Goal: Task Accomplishment & Management: Manage account settings

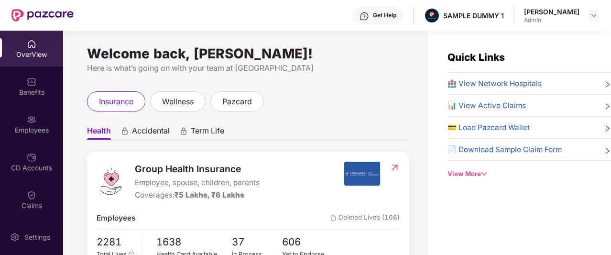
click at [472, 172] on div "View More" at bounding box center [530, 174] width 164 height 10
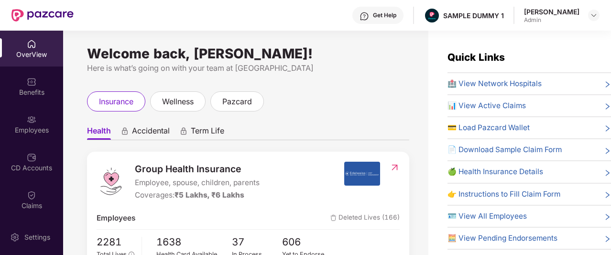
click at [384, 20] on div "Get Help" at bounding box center [377, 15] width 51 height 17
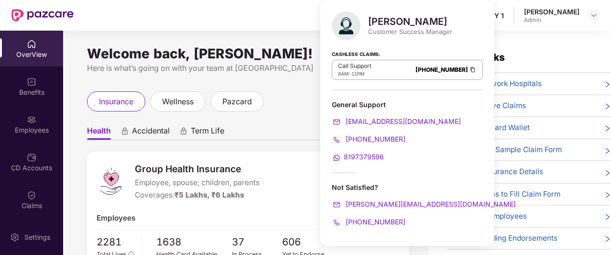
click at [304, 139] on ul "Health Accidental Term Life" at bounding box center [248, 130] width 322 height 19
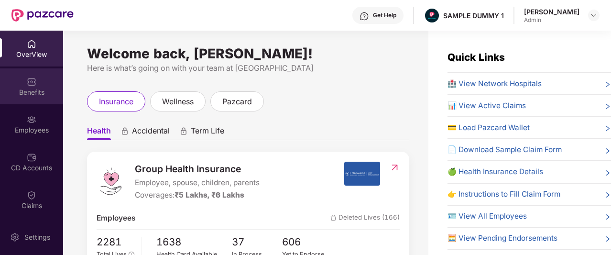
click at [28, 78] on img at bounding box center [32, 82] width 10 height 10
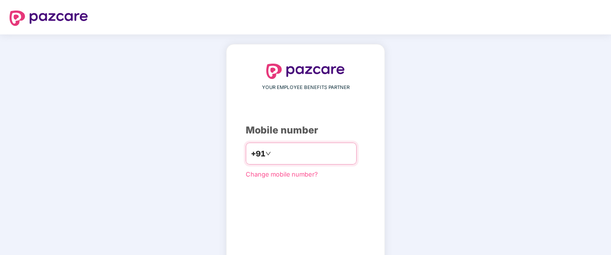
type input "**********"
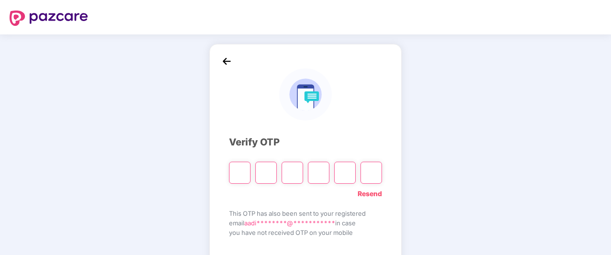
type input "*"
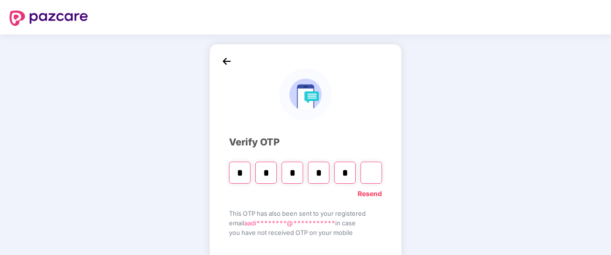
type input "*"
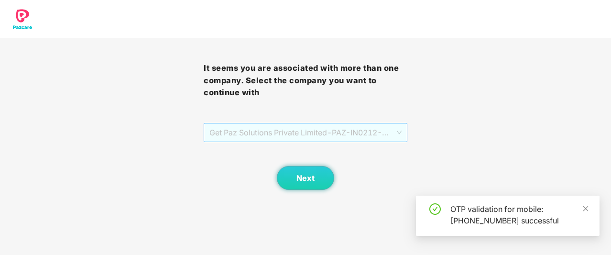
click at [324, 134] on span "Get Paz Solutions Private Limited - PAZ-IN0212 - EMPLOYEE" at bounding box center [305, 132] width 192 height 18
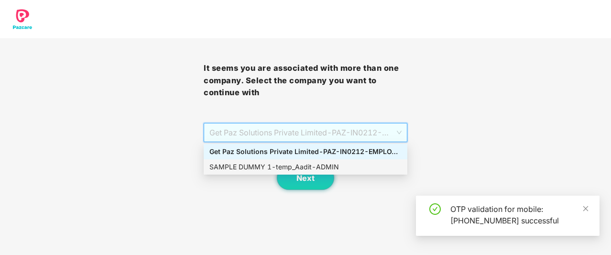
click at [299, 169] on div "SAMPLE DUMMY 1 - temp_Aadit - ADMIN" at bounding box center [305, 167] width 192 height 11
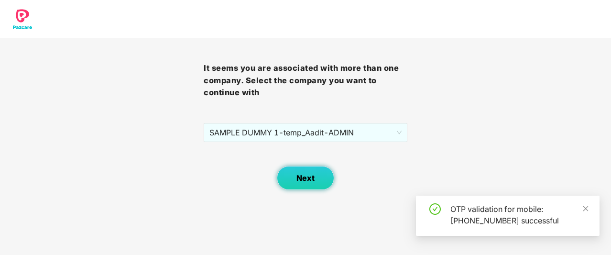
click at [300, 172] on button "Next" at bounding box center [305, 178] width 57 height 24
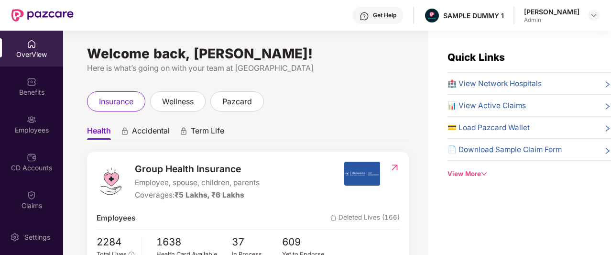
click at [11, 79] on div "Benefits" at bounding box center [31, 86] width 63 height 36
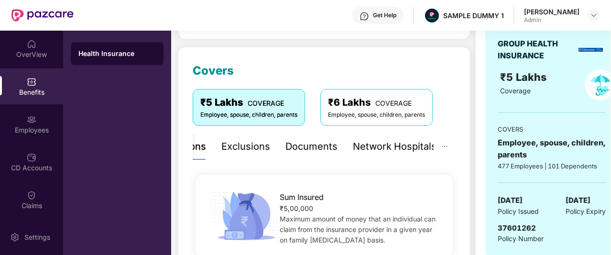
scroll to position [107, 0]
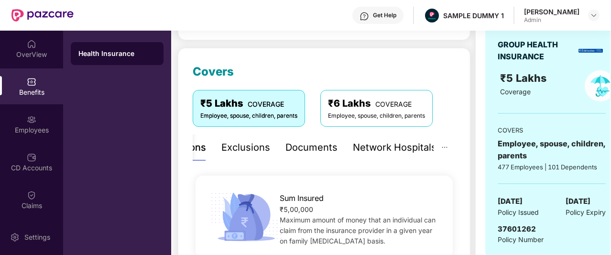
click at [239, 151] on div "Exclusions" at bounding box center [245, 147] width 49 height 15
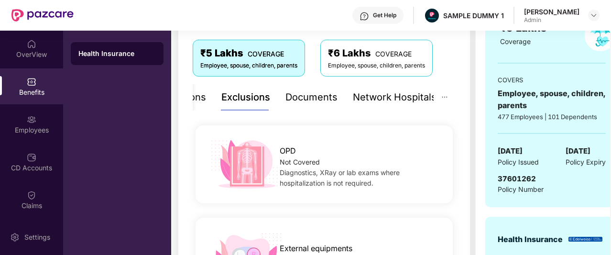
scroll to position [158, 0]
click at [313, 100] on div "Documents" at bounding box center [311, 96] width 52 height 15
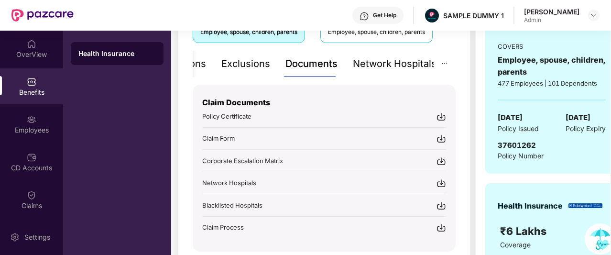
scroll to position [191, 0]
click at [383, 65] on div "Network Hospitals" at bounding box center [395, 63] width 84 height 15
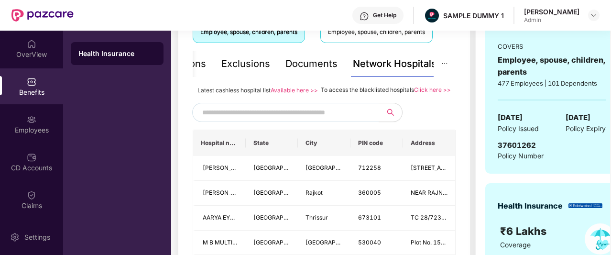
scroll to position [194, 0]
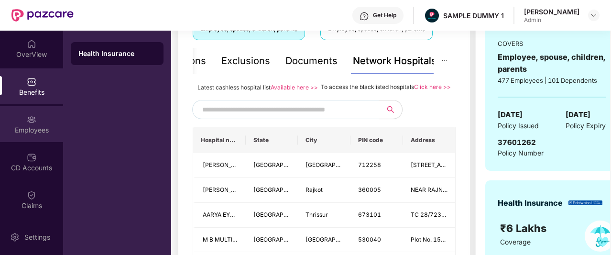
click at [30, 121] on img at bounding box center [32, 120] width 10 height 10
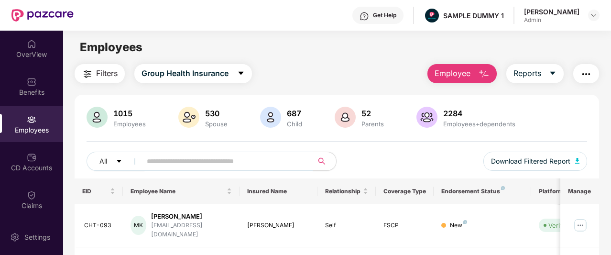
click at [462, 79] on button "Employee" at bounding box center [462, 73] width 69 height 19
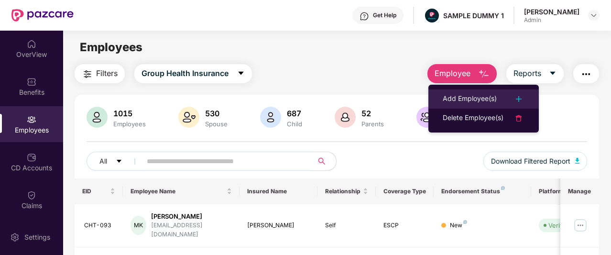
click at [462, 102] on div "Add Employee(s)" at bounding box center [470, 98] width 54 height 11
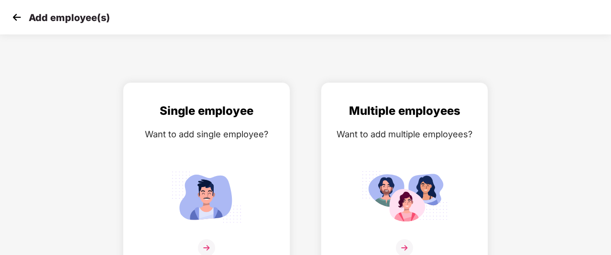
scroll to position [15, 0]
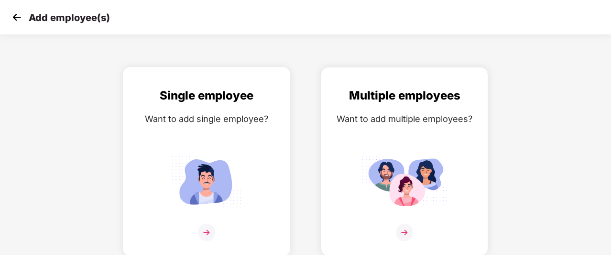
click at [224, 142] on div "Single employee Want to add single employee?" at bounding box center [206, 170] width 147 height 166
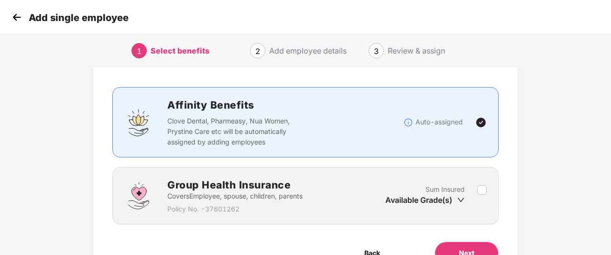
scroll to position [51, 0]
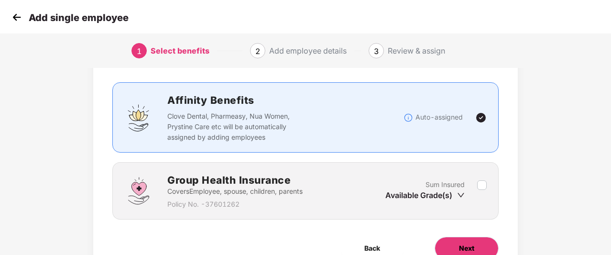
click at [449, 241] on button "Next" at bounding box center [467, 248] width 64 height 23
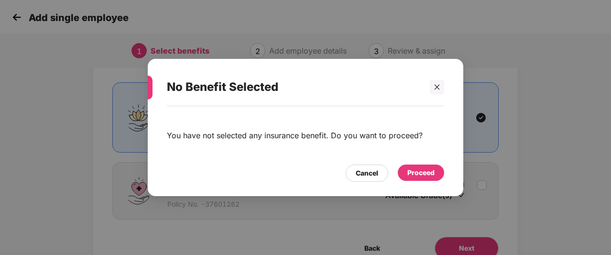
click at [430, 178] on div "Proceed" at bounding box center [421, 173] width 46 height 16
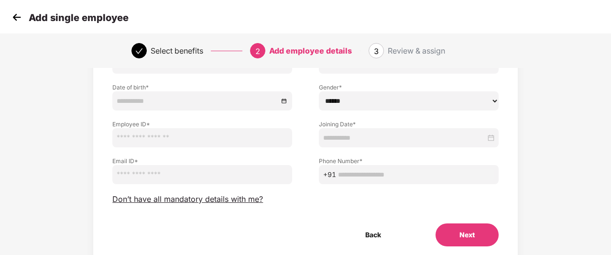
scroll to position [96, 0]
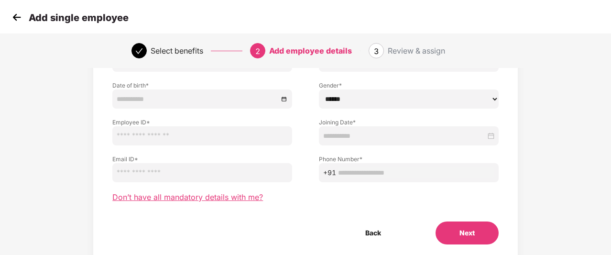
click at [237, 194] on span "Don’t have all mandatory details with me?" at bounding box center [187, 197] width 151 height 10
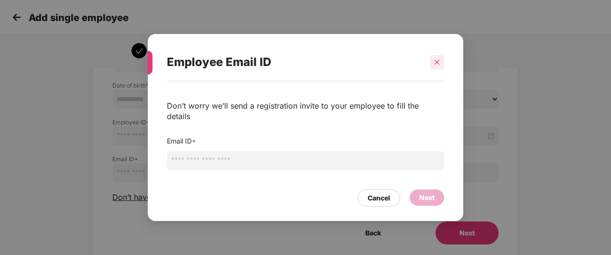
click at [442, 69] on div at bounding box center [437, 62] width 14 height 14
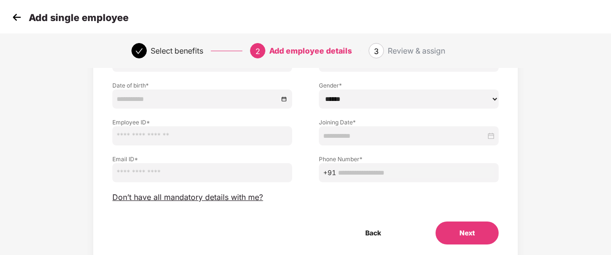
click at [16, 18] on img at bounding box center [17, 17] width 14 height 14
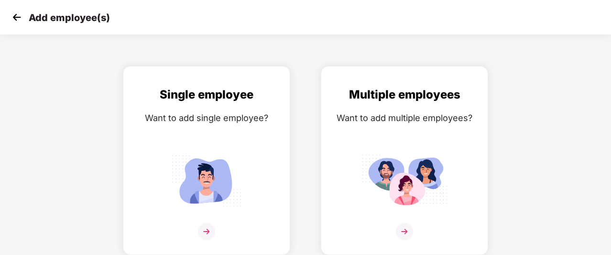
scroll to position [15, 0]
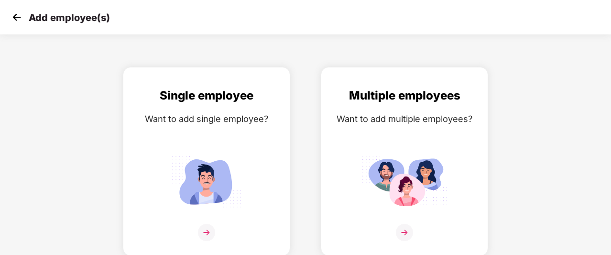
click at [16, 18] on img at bounding box center [17, 17] width 14 height 14
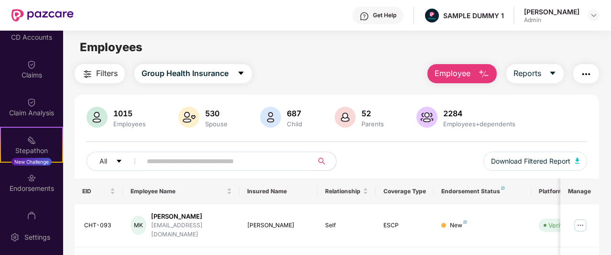
scroll to position [133, 0]
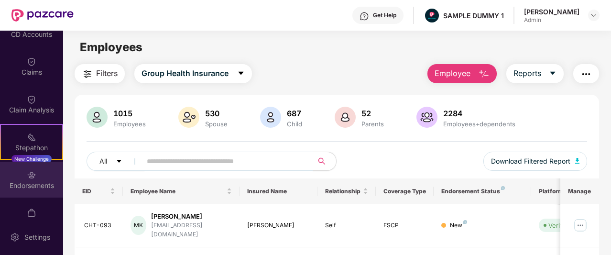
click at [28, 174] on img at bounding box center [32, 175] width 10 height 10
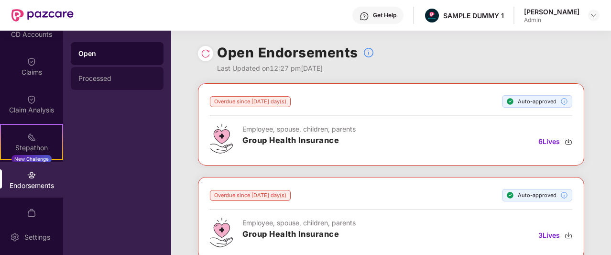
click at [95, 79] on div "Processed" at bounding box center [116, 79] width 77 height 8
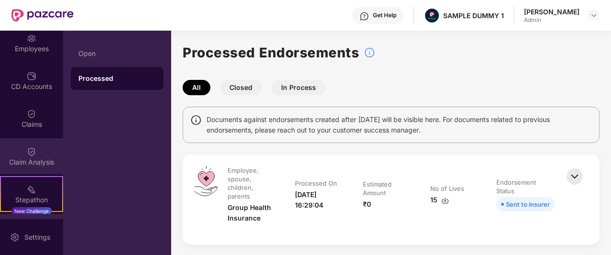
scroll to position [79, 0]
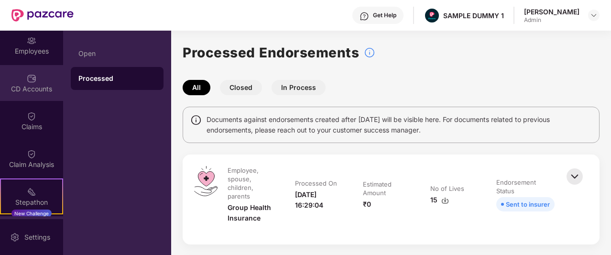
click at [33, 75] on img at bounding box center [32, 79] width 10 height 10
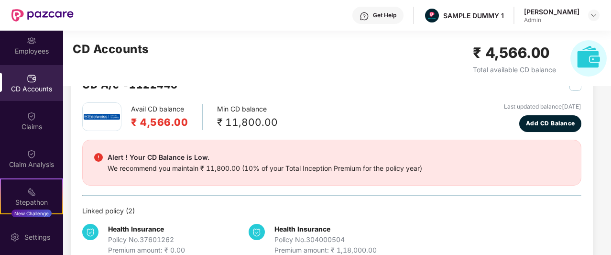
scroll to position [32, 0]
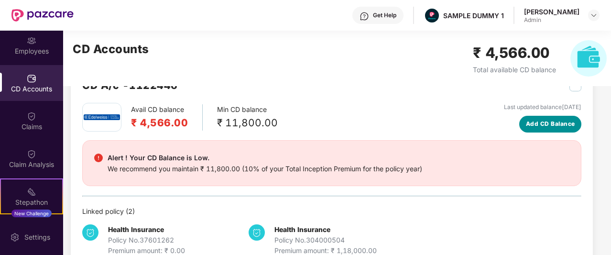
click at [550, 123] on span "Add CD Balance" at bounding box center [550, 124] width 49 height 9
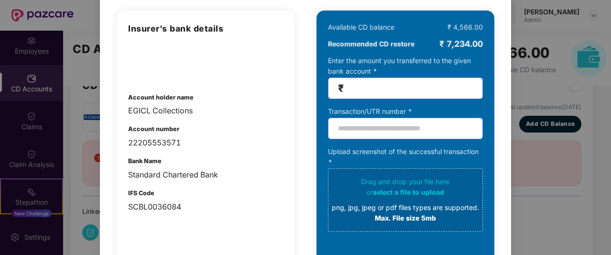
scroll to position [0, 0]
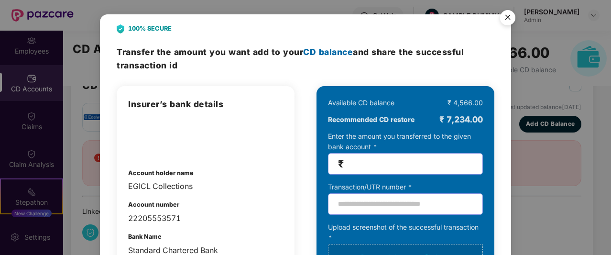
click at [508, 19] on img "Close" at bounding box center [507, 19] width 27 height 27
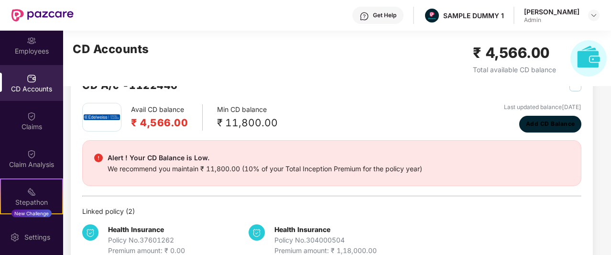
scroll to position [55, 0]
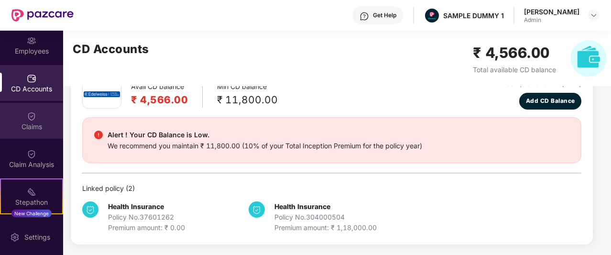
click at [29, 131] on div "Claims" at bounding box center [31, 127] width 63 height 10
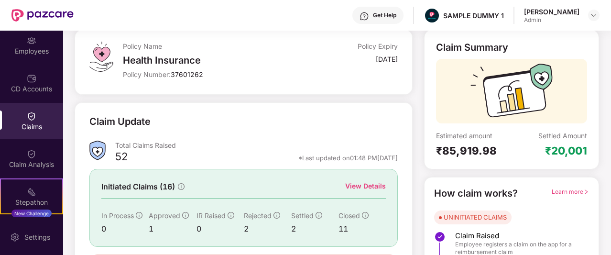
scroll to position [104, 0]
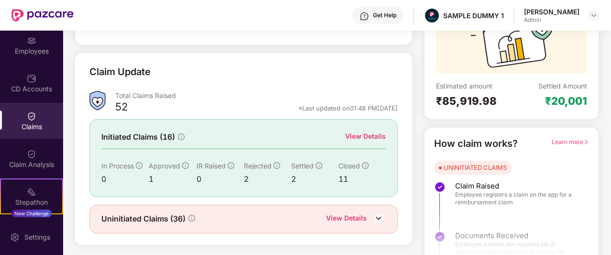
click at [370, 133] on div "View Details" at bounding box center [365, 136] width 41 height 11
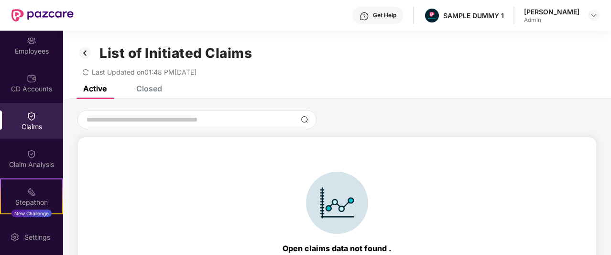
scroll to position [0, 0]
click at [146, 86] on div "Closed" at bounding box center [149, 88] width 26 height 10
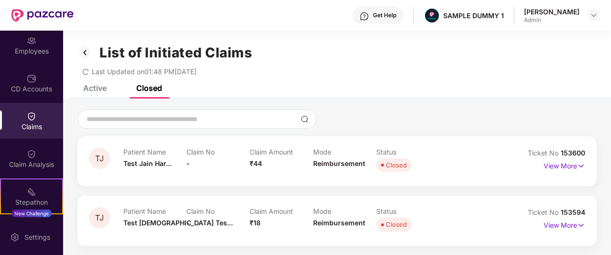
click at [89, 55] on img at bounding box center [84, 52] width 15 height 16
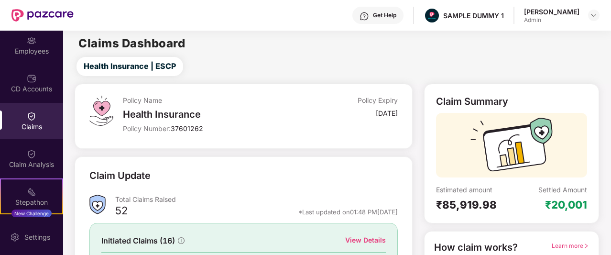
scroll to position [39, 0]
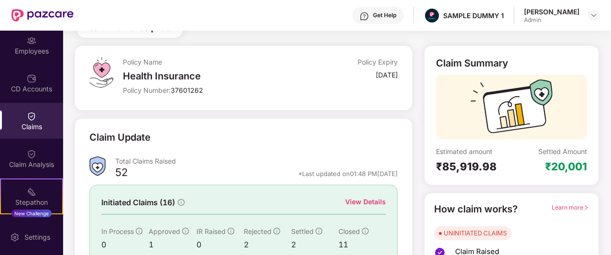
click at [384, 9] on div "Get Help" at bounding box center [377, 15] width 51 height 17
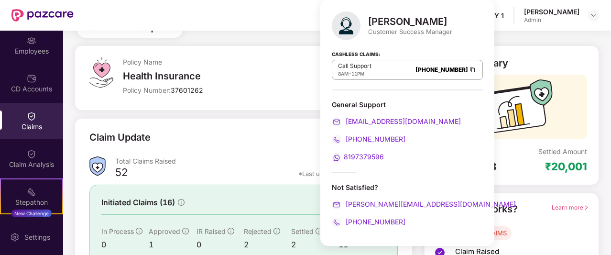
click at [271, 60] on div "Policy Name" at bounding box center [215, 61] width 184 height 9
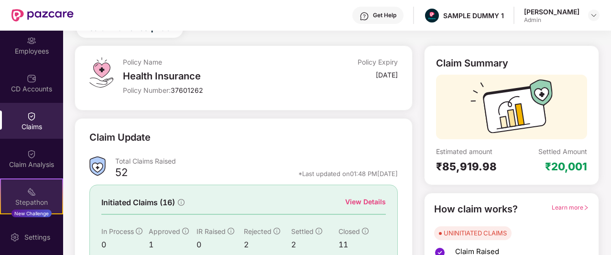
click at [34, 195] on img at bounding box center [32, 192] width 10 height 10
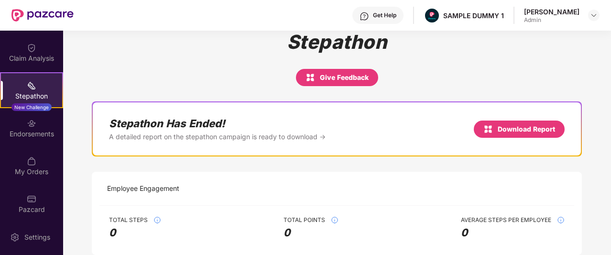
scroll to position [189, 0]
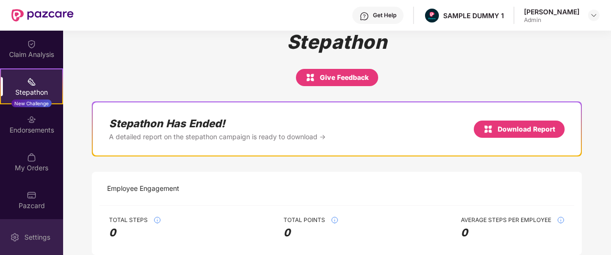
click at [22, 233] on div "Settings" at bounding box center [38, 237] width 32 height 10
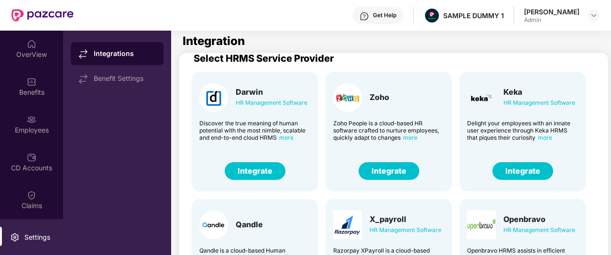
scroll to position [14, 0]
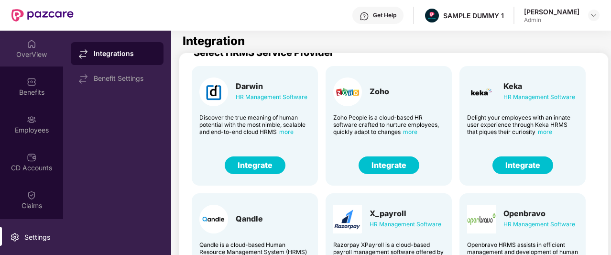
click at [37, 47] on div "OverView" at bounding box center [31, 49] width 63 height 36
